Goal: Check status

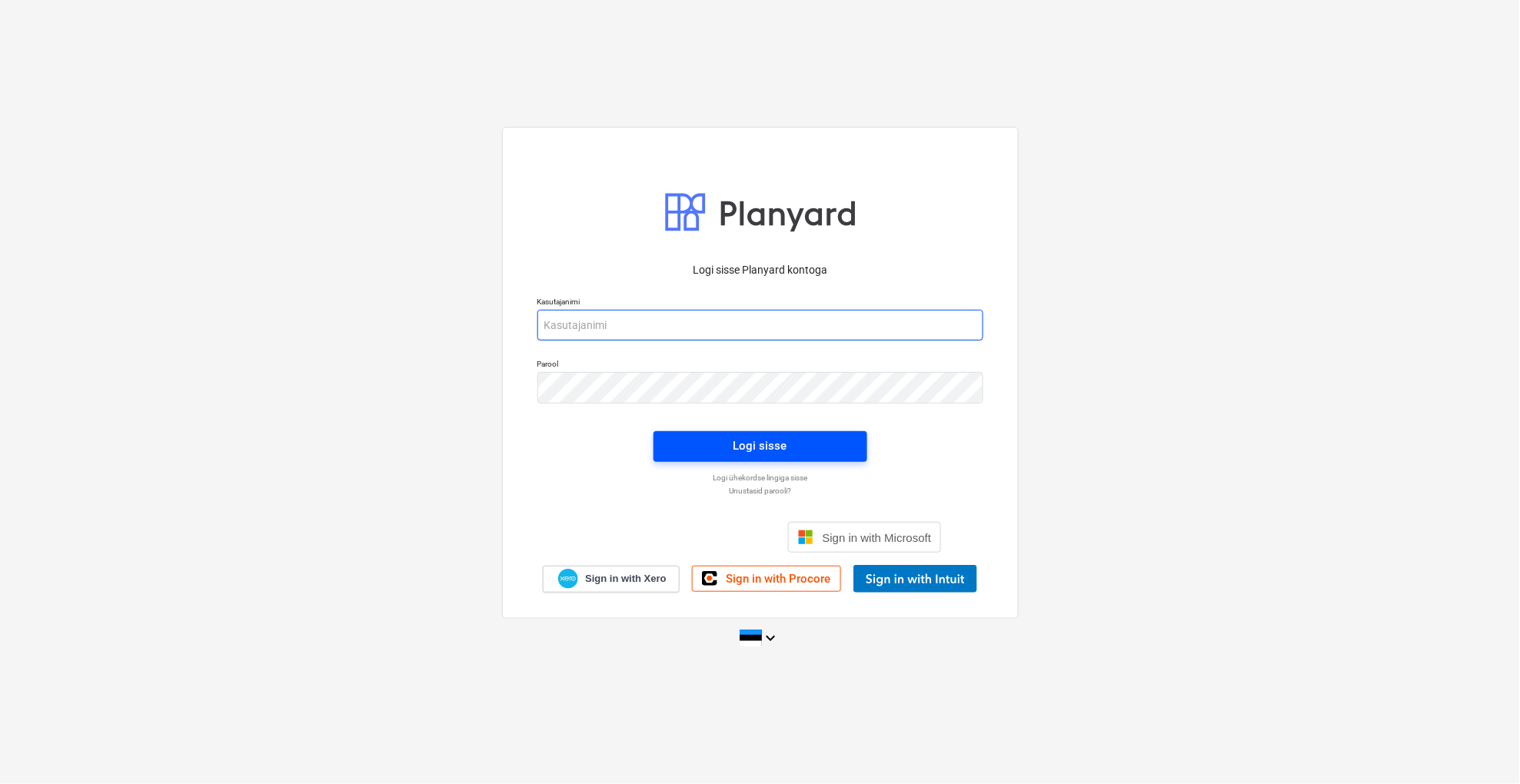
type input "[EMAIL_ADDRESS][DOMAIN_NAME]"
click at [737, 440] on div "Logi sisse" at bounding box center [760, 446] width 53 height 20
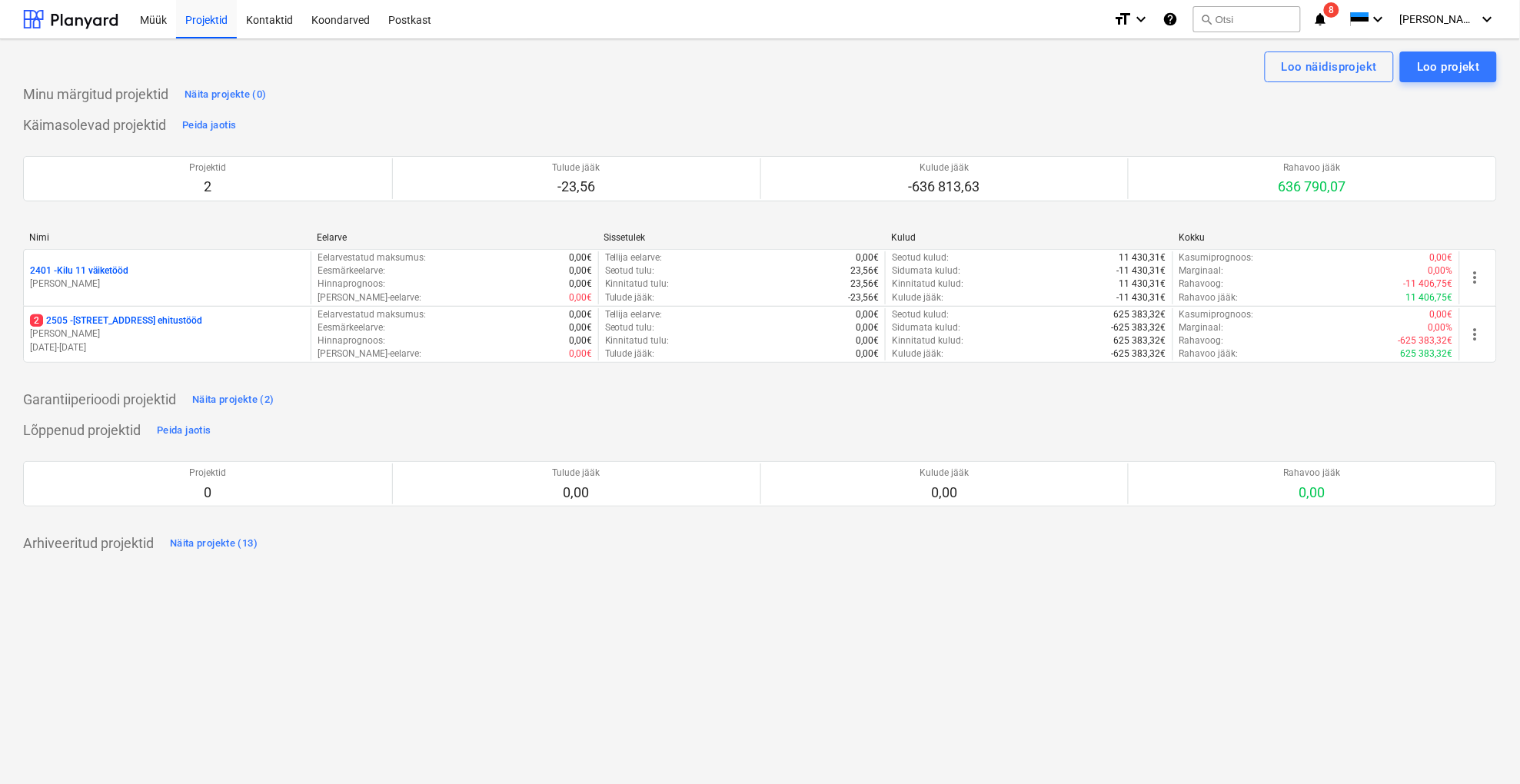
click at [139, 321] on p "[STREET_ADDRESS] ehitustööd" at bounding box center [116, 320] width 172 height 13
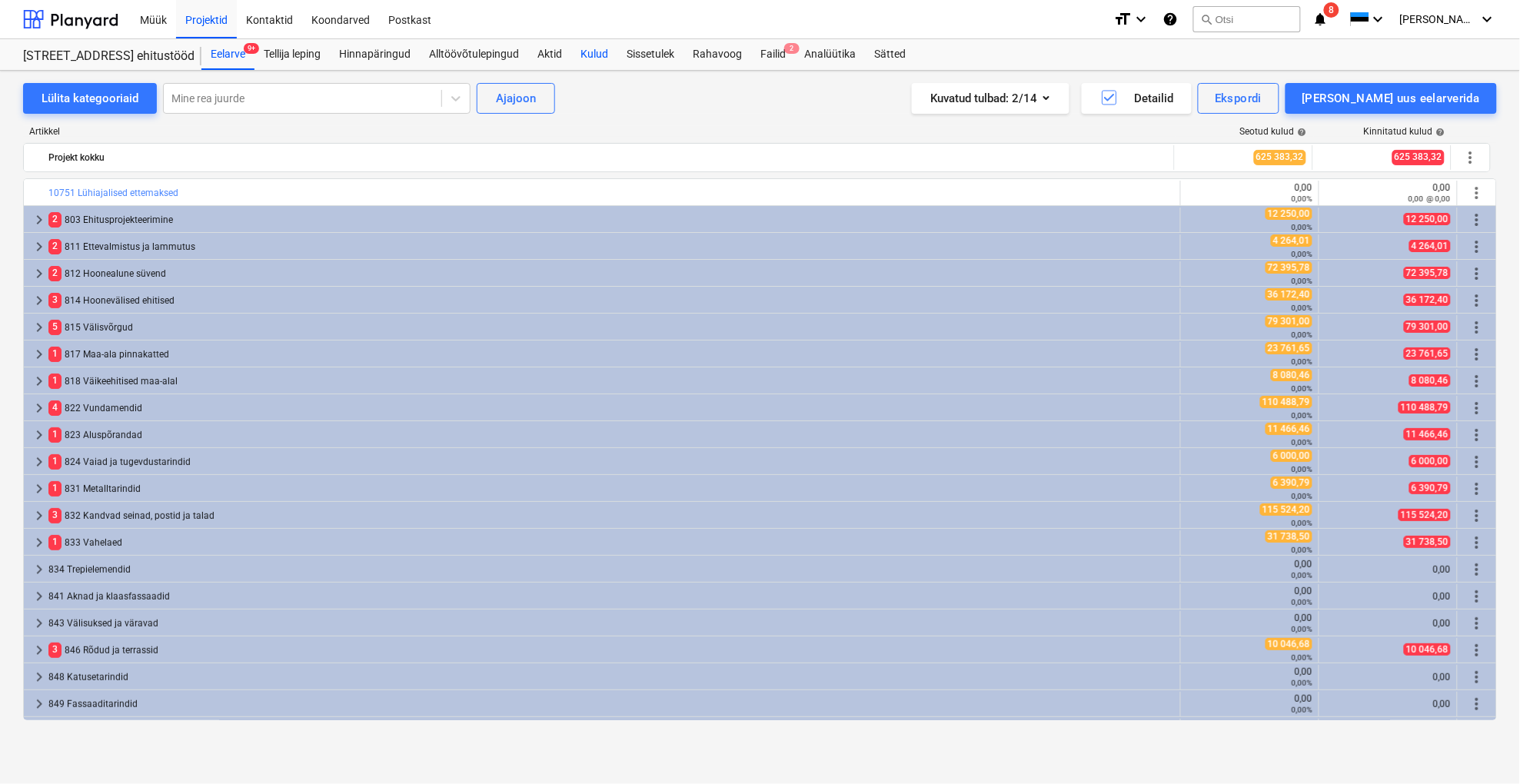
click at [595, 57] on div "Kulud" at bounding box center [594, 54] width 46 height 31
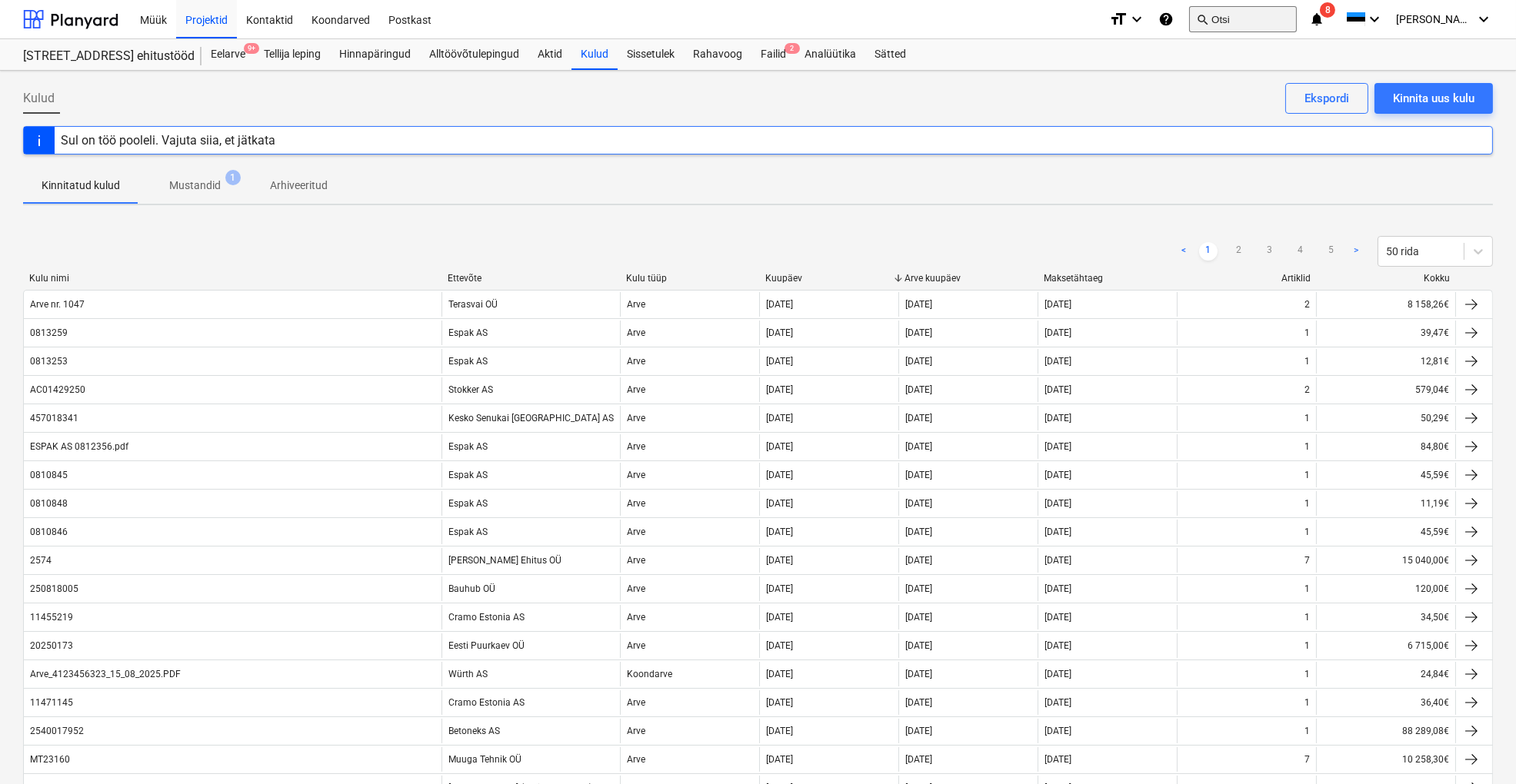
click at [1289, 16] on button "search Otsi" at bounding box center [1242, 19] width 108 height 26
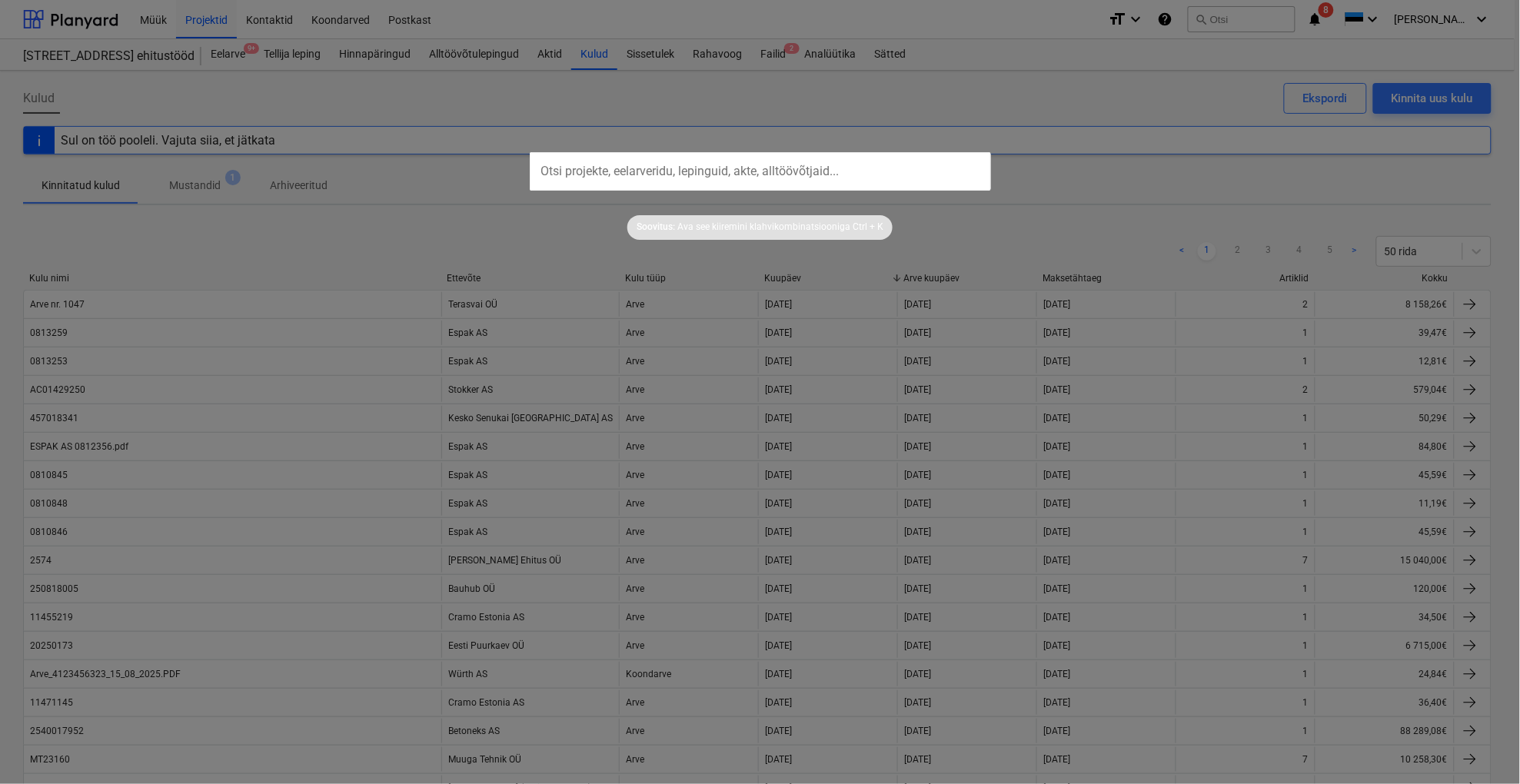
click at [568, 166] on input "text" at bounding box center [760, 171] width 462 height 39
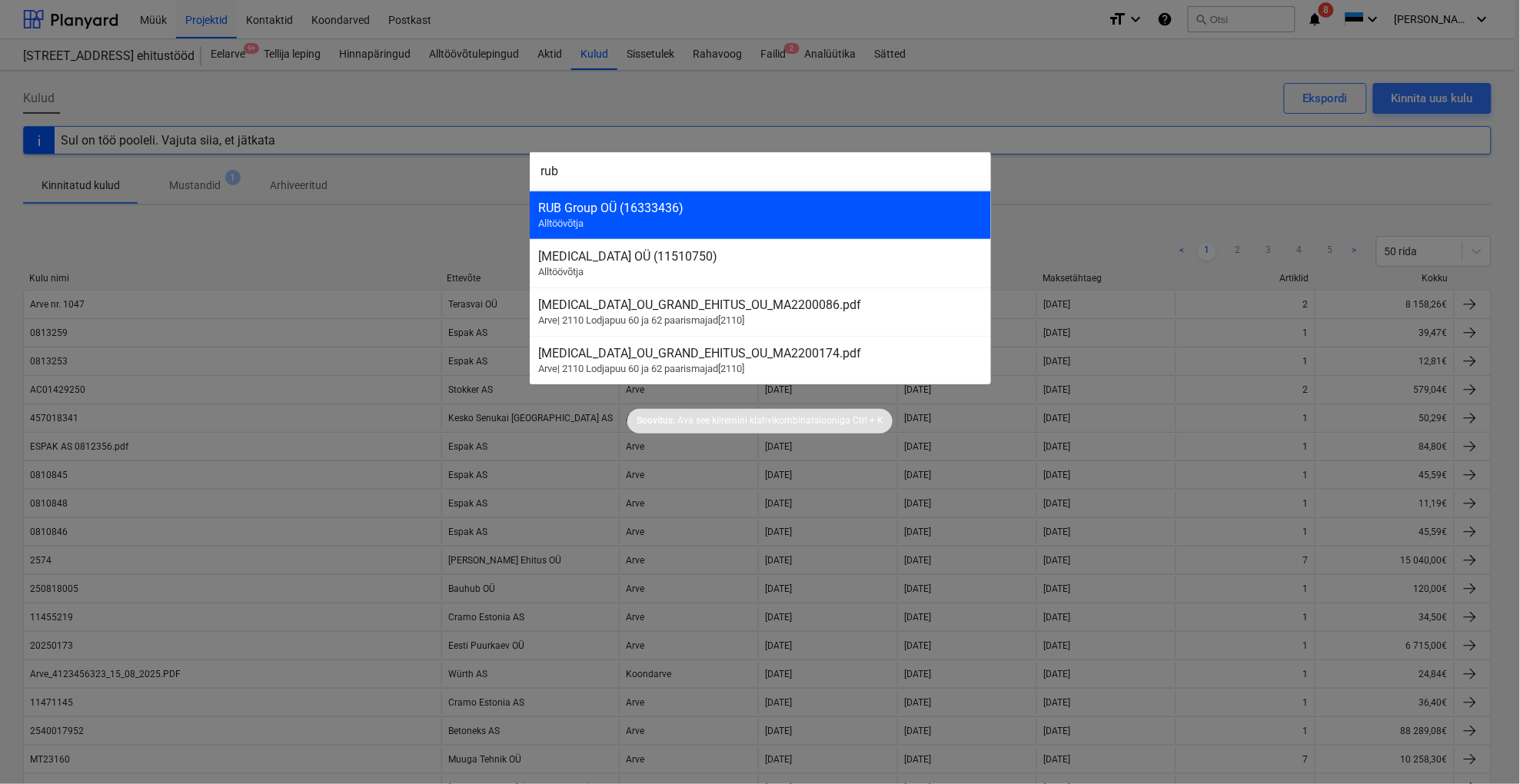
type input "rub"
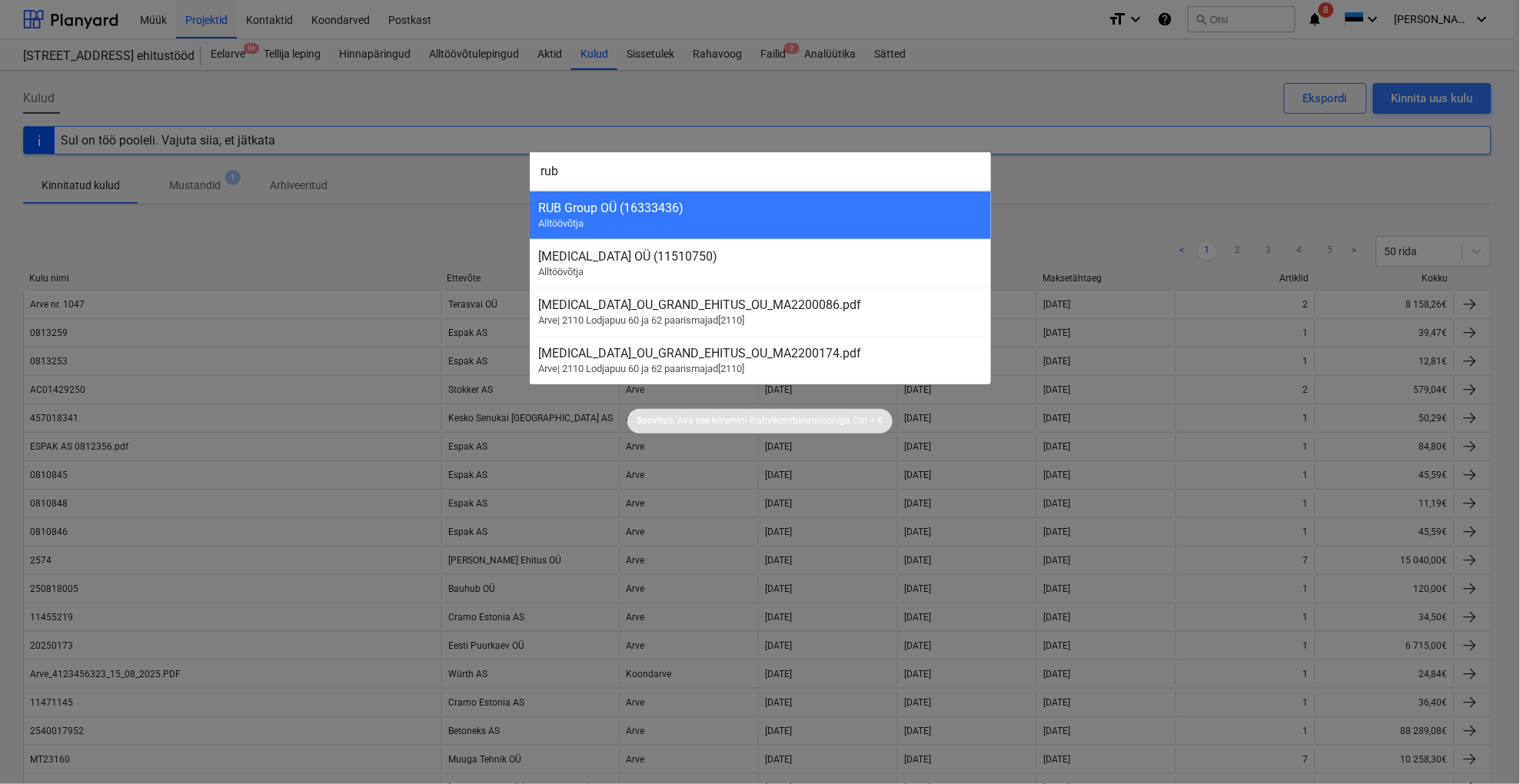
click at [585, 203] on div "RUB Group OÜ (16333436)" at bounding box center [760, 208] width 443 height 15
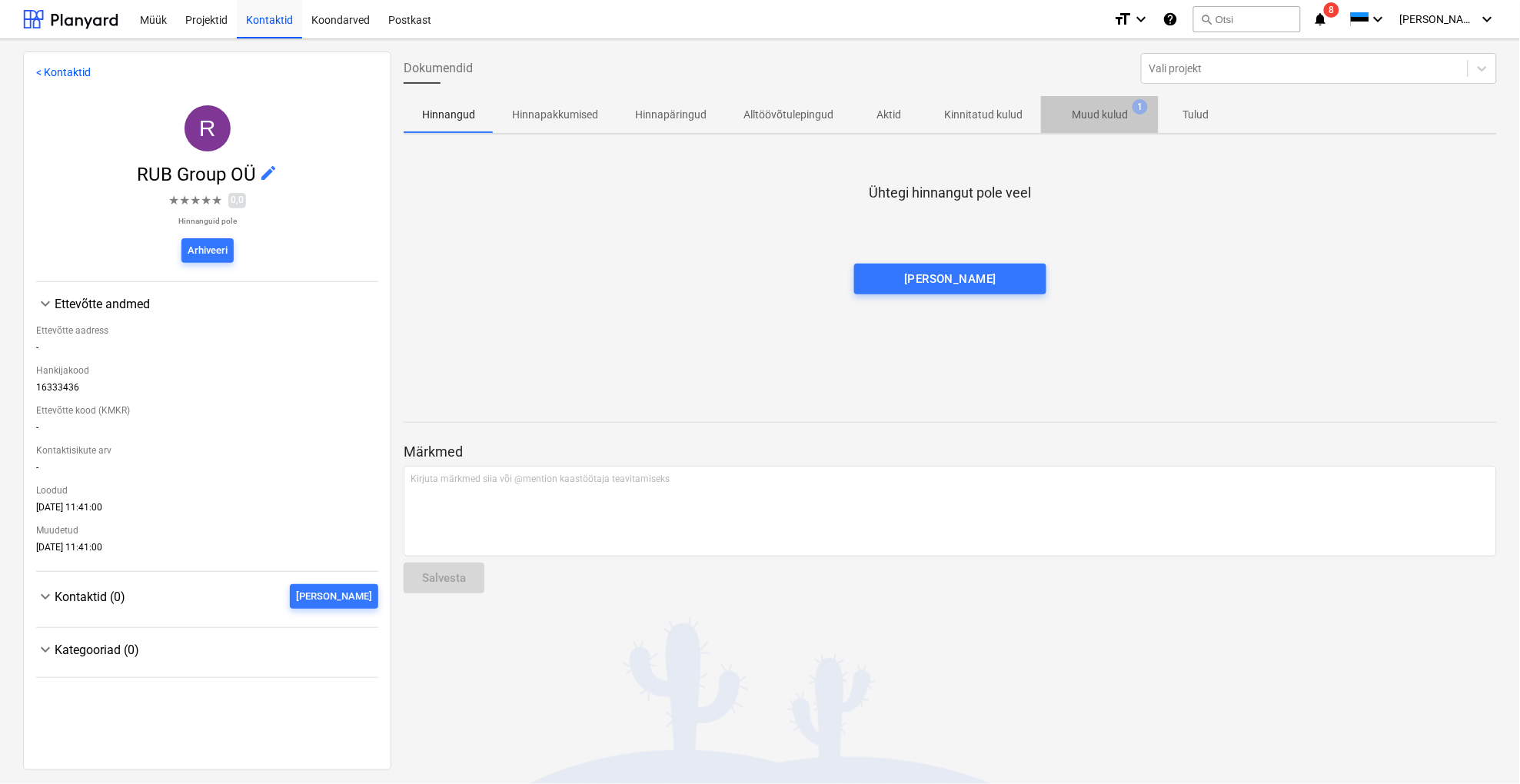
click at [1105, 111] on p "Muud kulud" at bounding box center [1100, 115] width 56 height 16
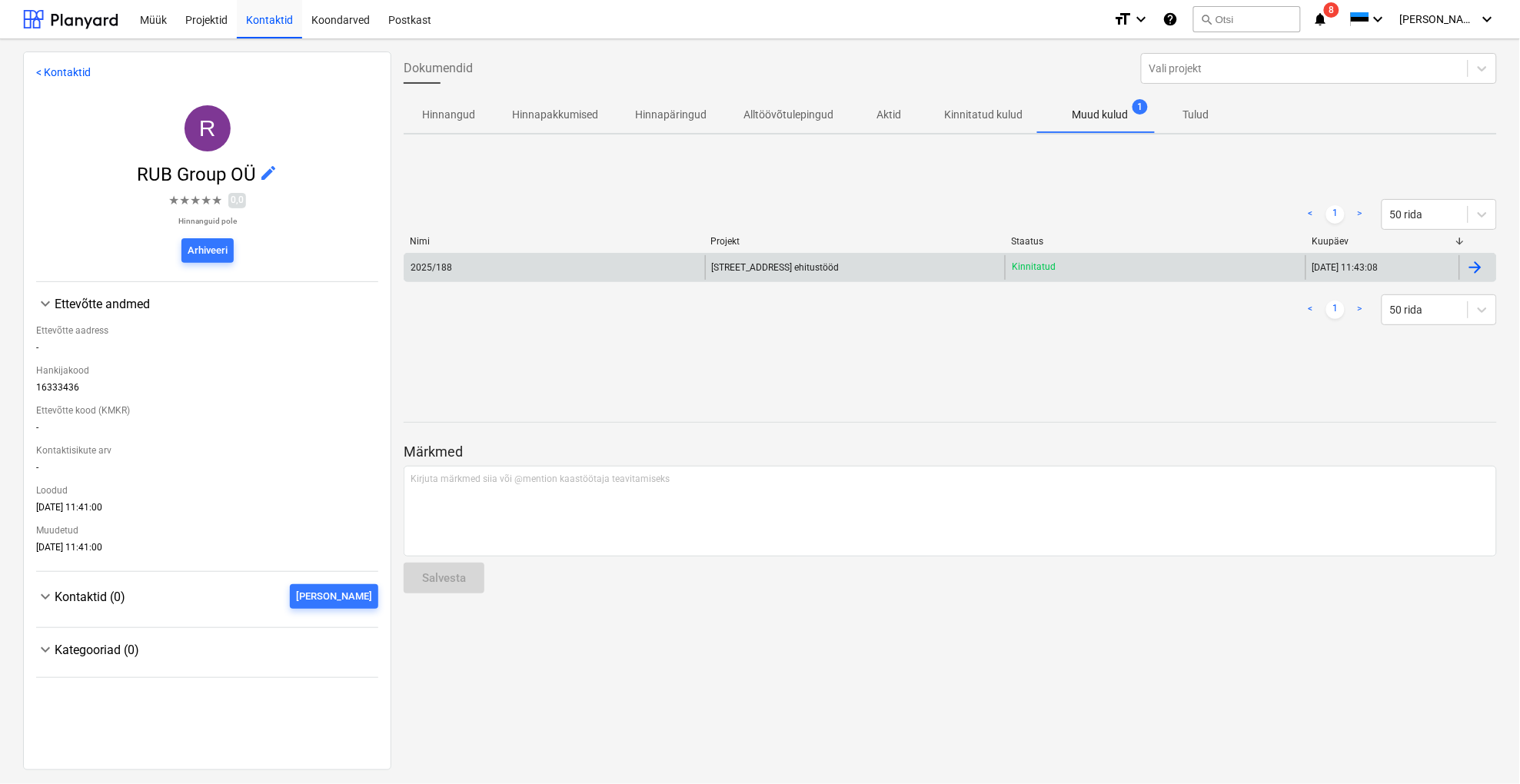
click at [432, 271] on div "2025/188" at bounding box center [431, 267] width 42 height 11
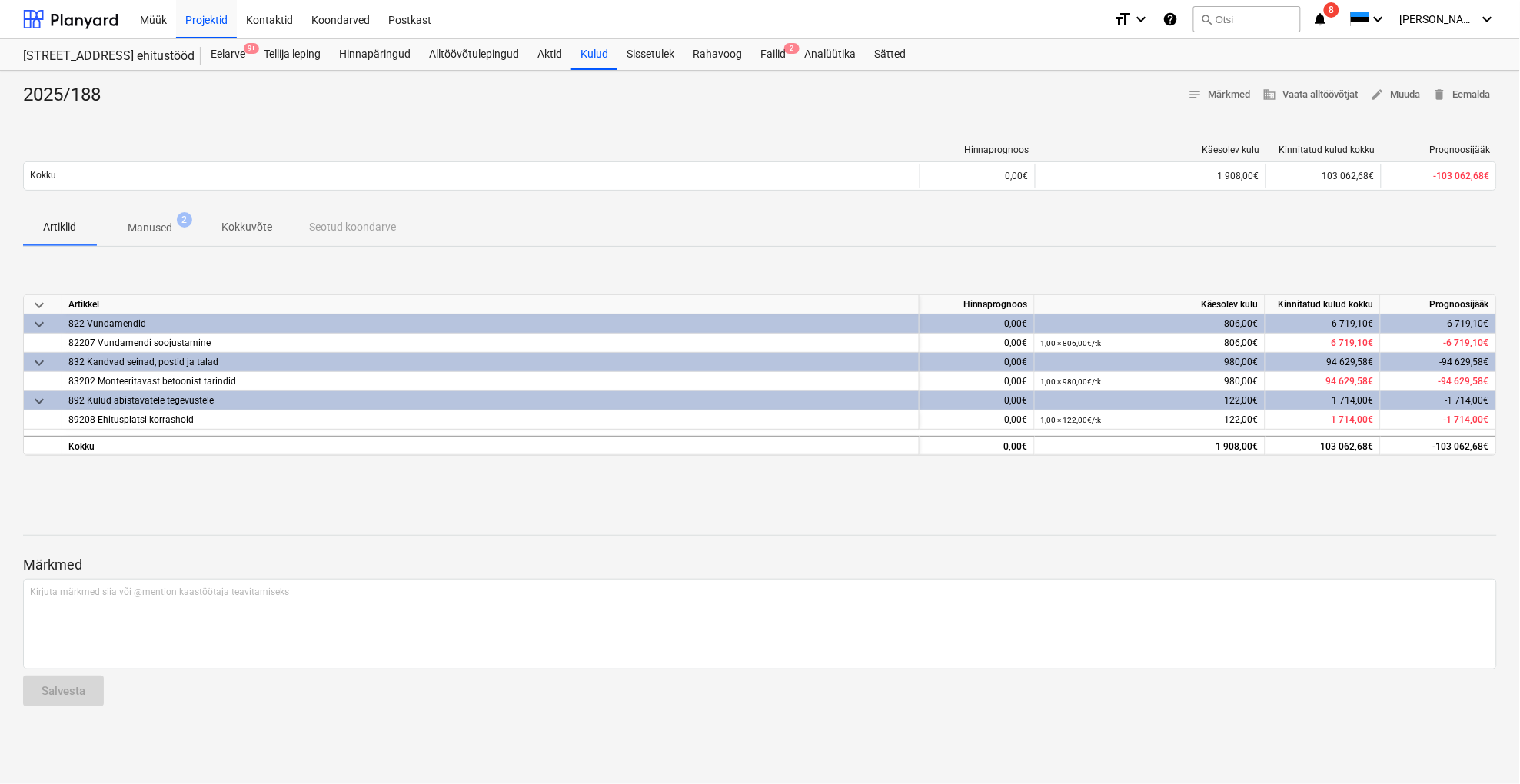
click at [158, 231] on p "Manused" at bounding box center [149, 227] width 45 height 16
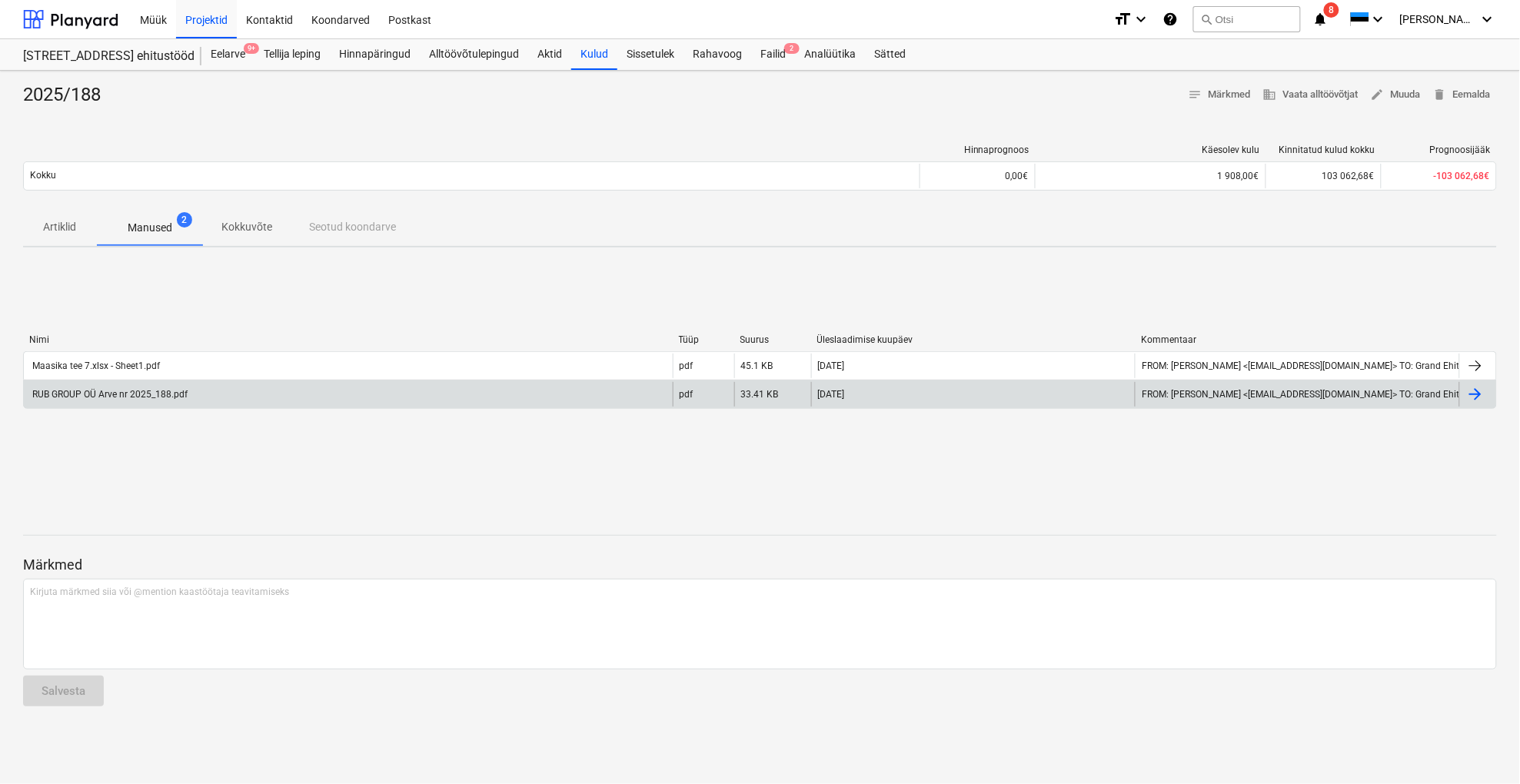
click at [79, 396] on div "RUB GROUP OÜ Arve nr 2025_188.pdf" at bounding box center [108, 394] width 157 height 11
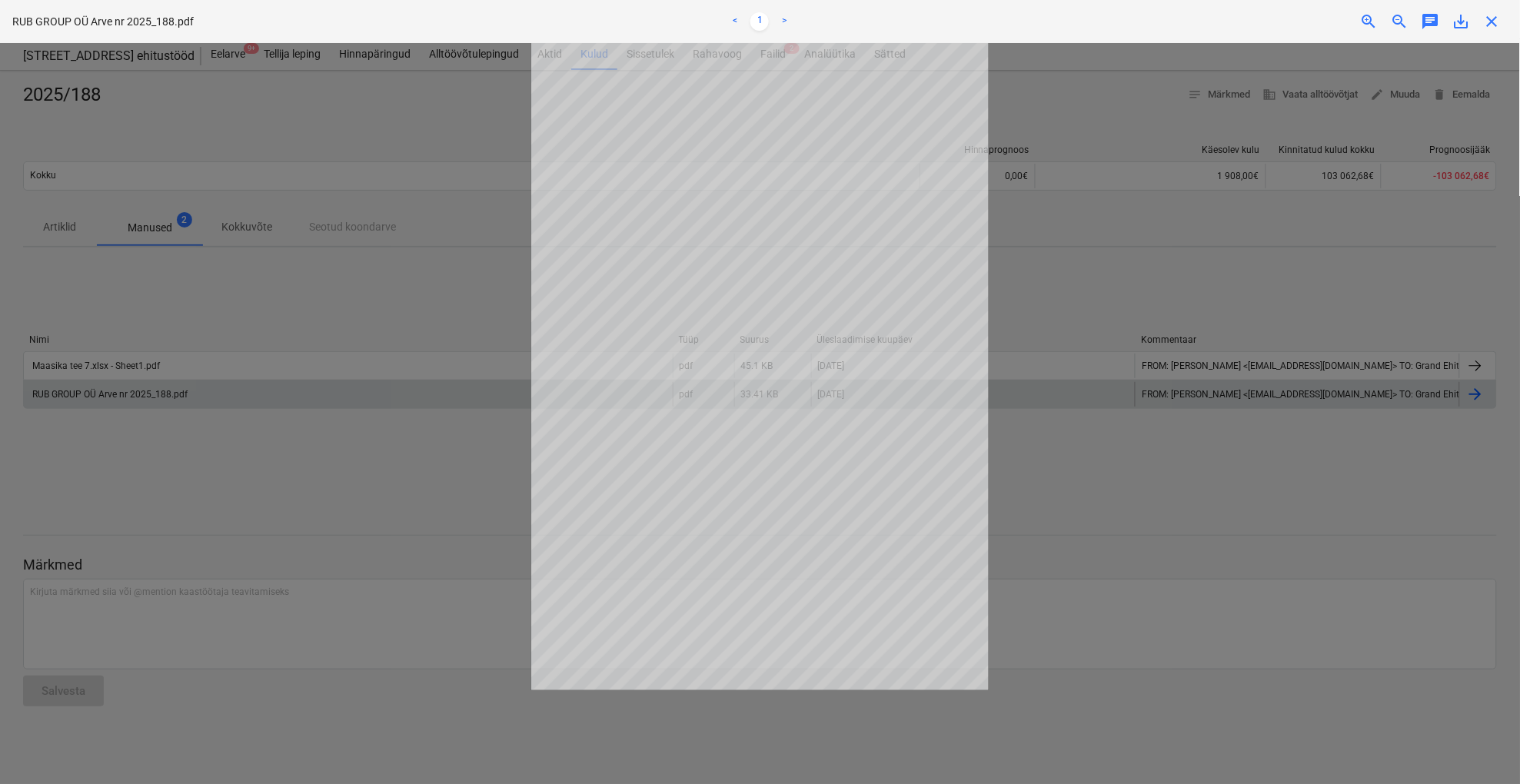
click at [469, 441] on div at bounding box center [760, 414] width 1520 height 741
